Goal: Task Accomplishment & Management: Complete application form

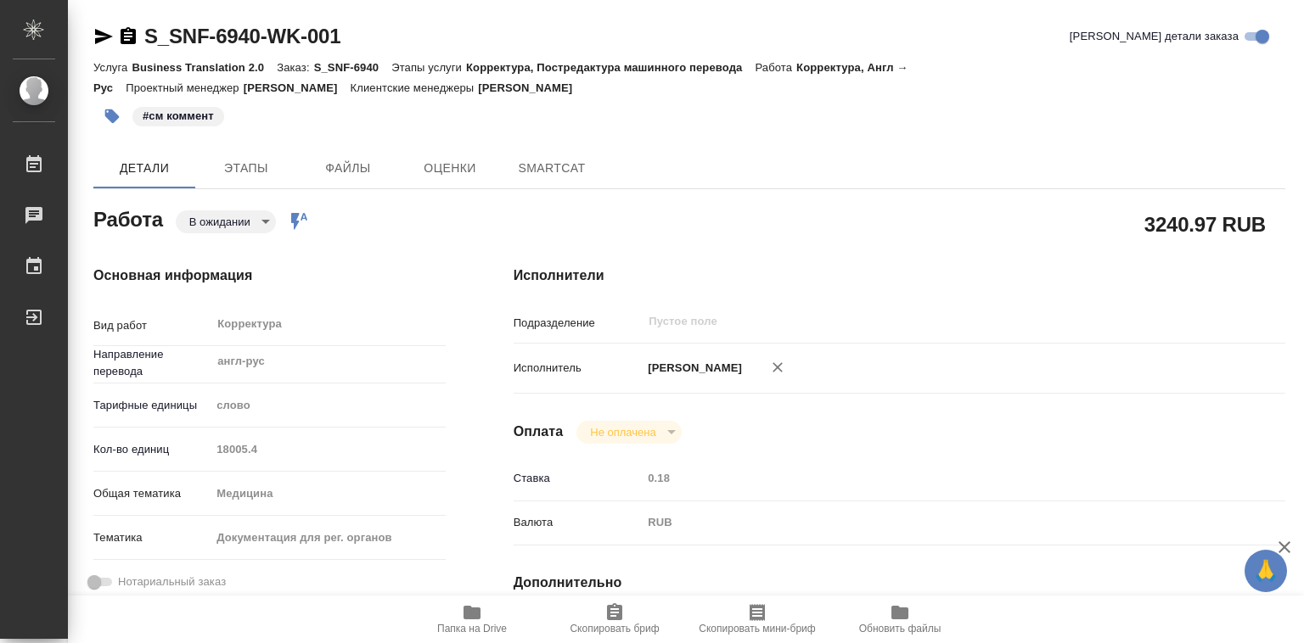
type textarea "x"
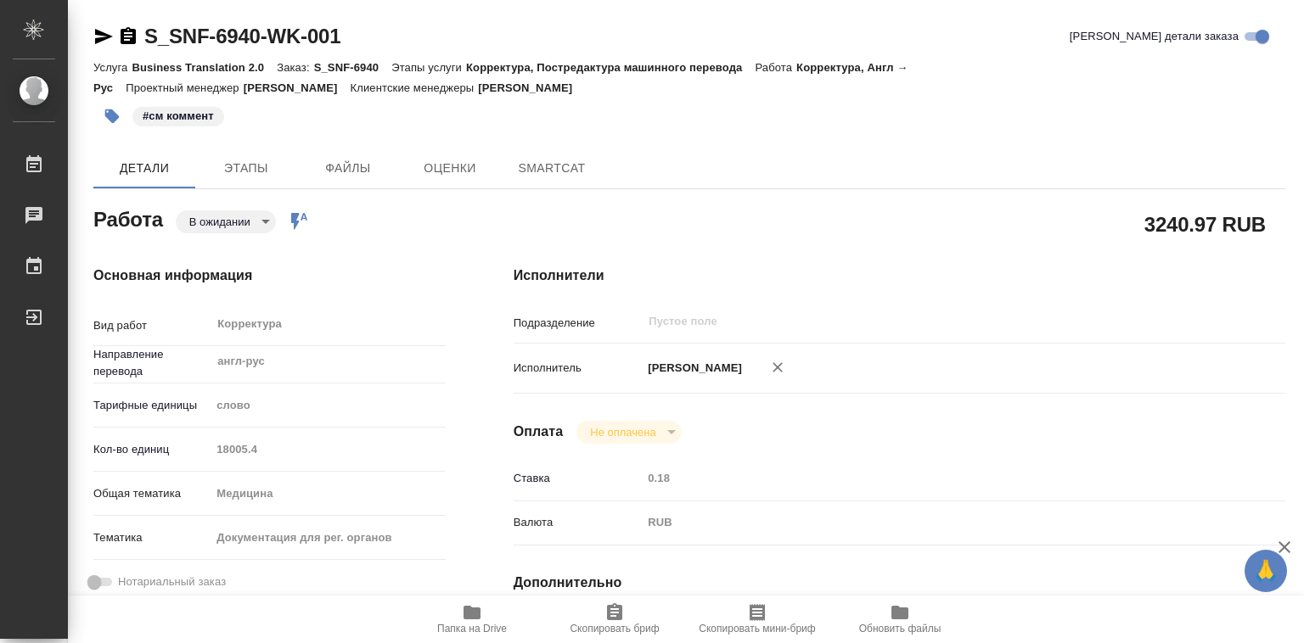
type textarea "x"
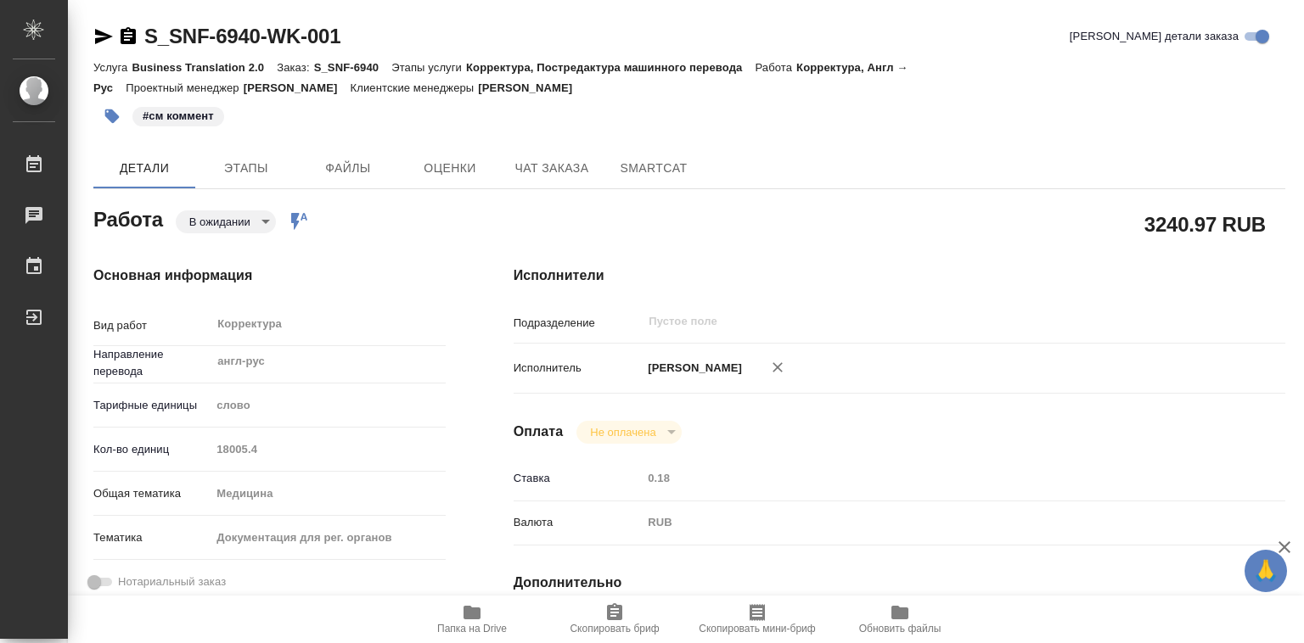
type textarea "x"
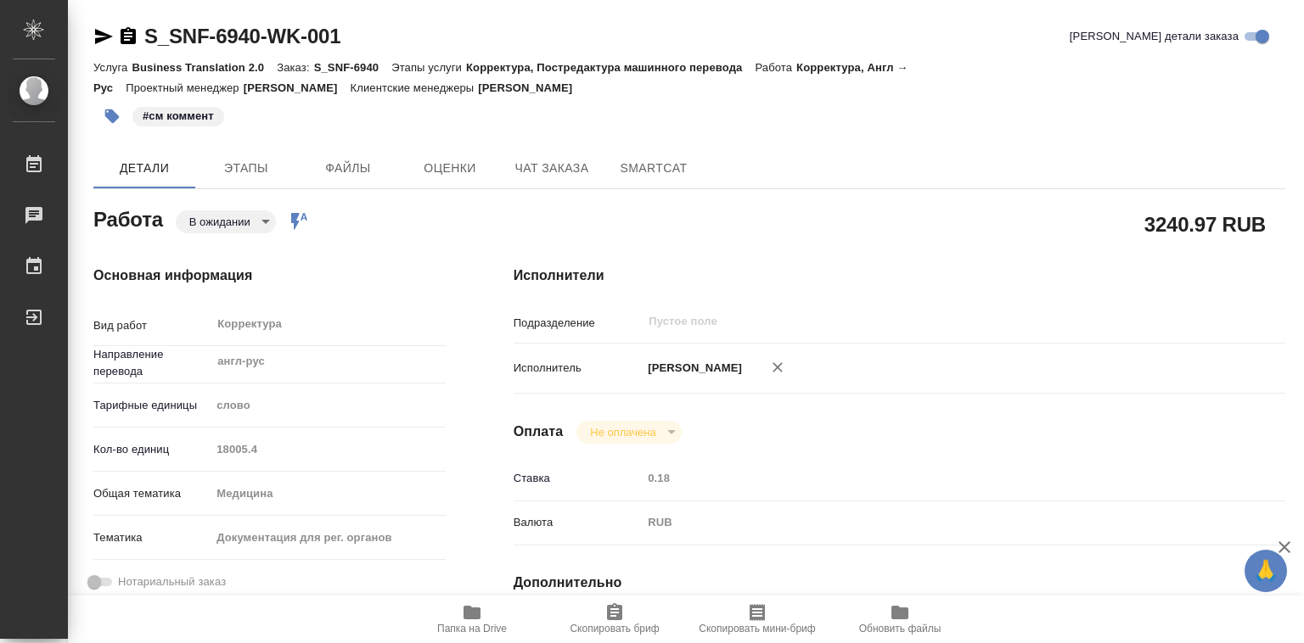
type textarea "x"
